Goal: Information Seeking & Learning: Learn about a topic

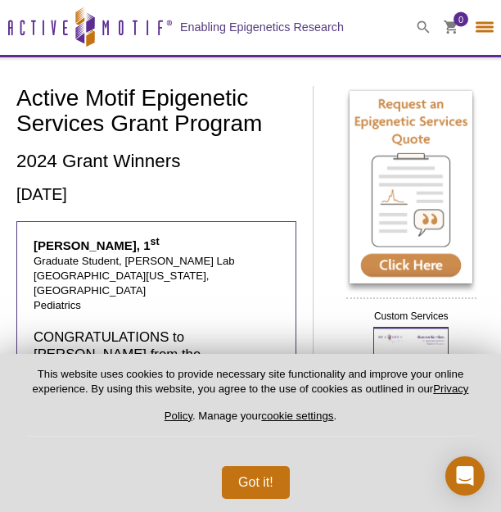
select select "[GEOGRAPHIC_DATA]"
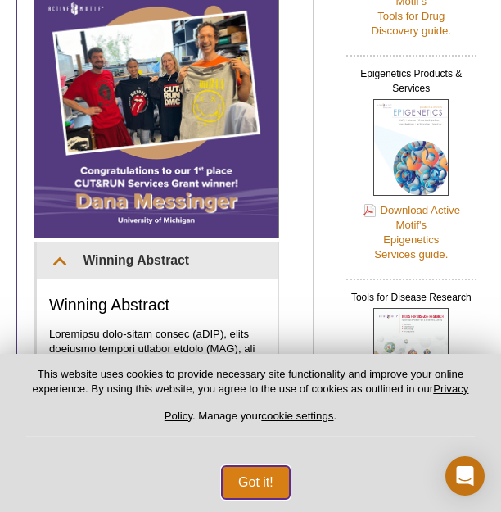
click at [273, 480] on button "Got it!" at bounding box center [256, 482] width 68 height 33
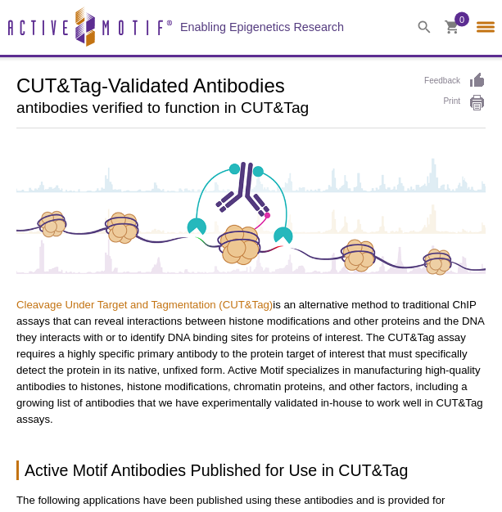
select select "[GEOGRAPHIC_DATA]"
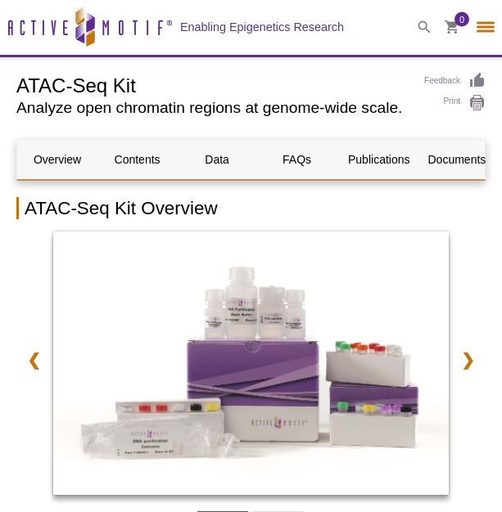
select select "[GEOGRAPHIC_DATA]"
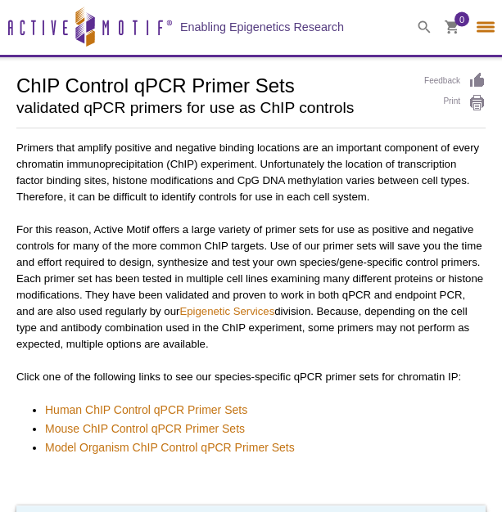
select select "[GEOGRAPHIC_DATA]"
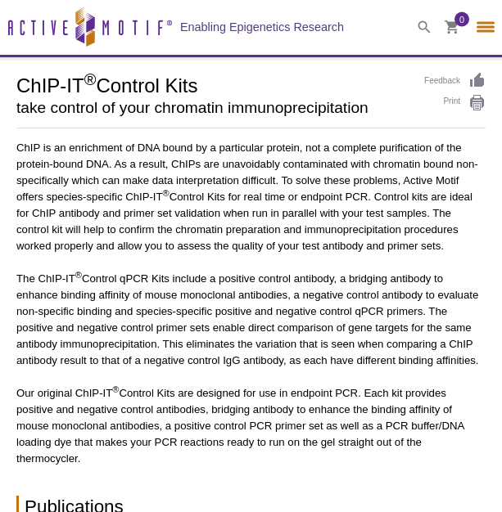
select select "[GEOGRAPHIC_DATA]"
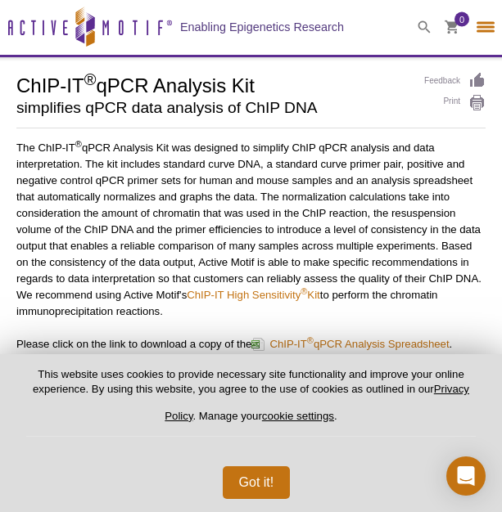
select select "[GEOGRAPHIC_DATA]"
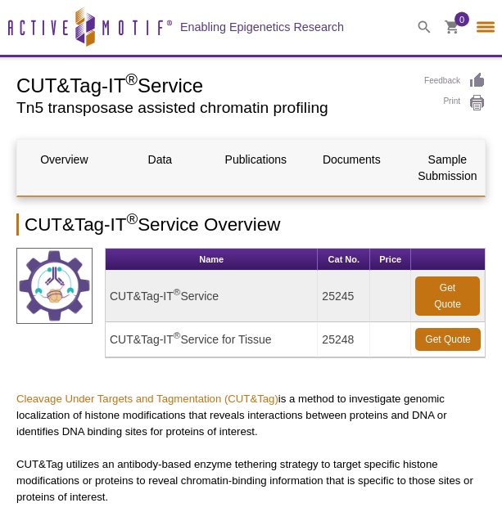
select select "[GEOGRAPHIC_DATA]"
